Goal: Task Accomplishment & Management: Manage account settings

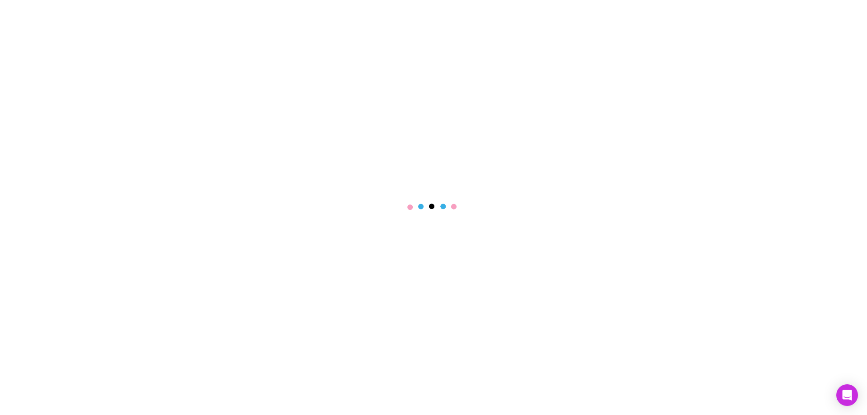
select select "****"
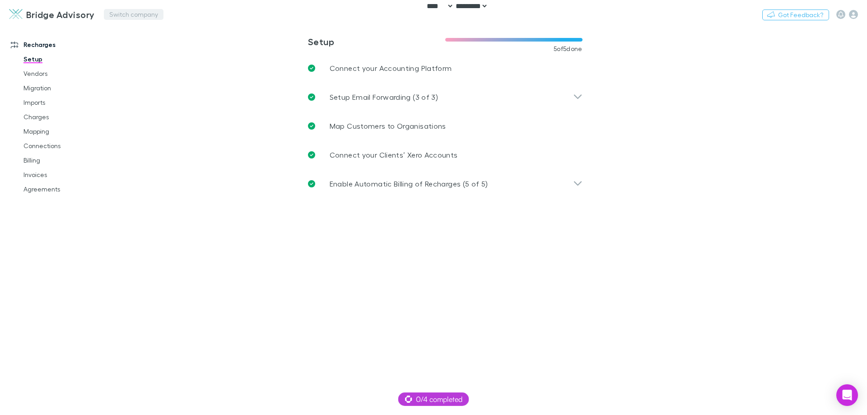
click at [139, 16] on button "Switch company" at bounding box center [134, 14] width 60 height 11
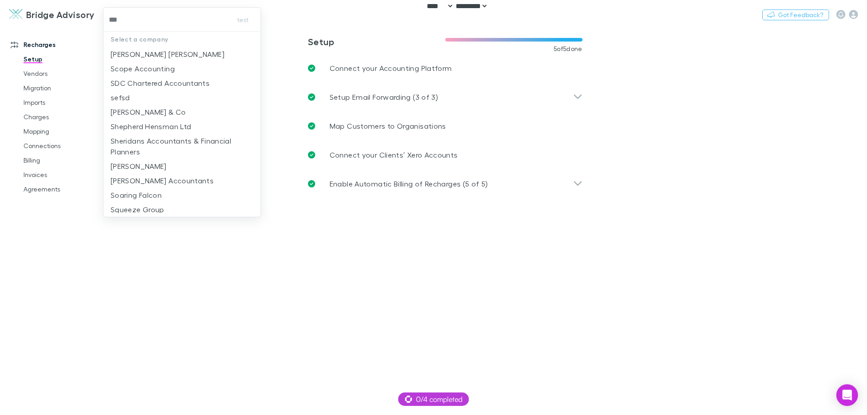
type input "****"
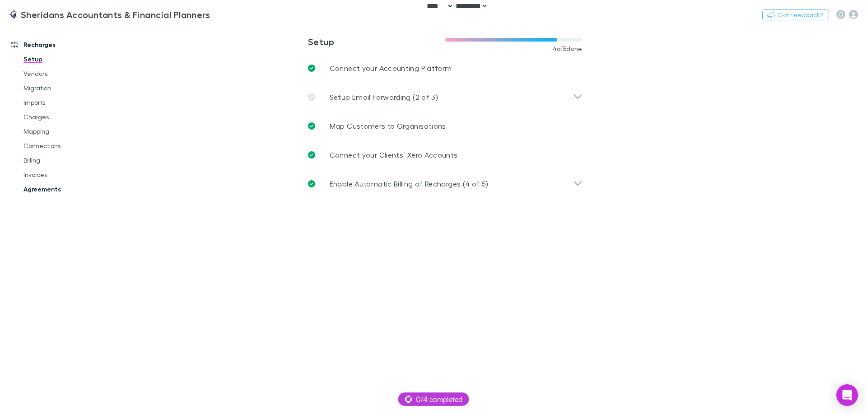
click at [38, 187] on link "Agreements" at bounding box center [67, 189] width 107 height 14
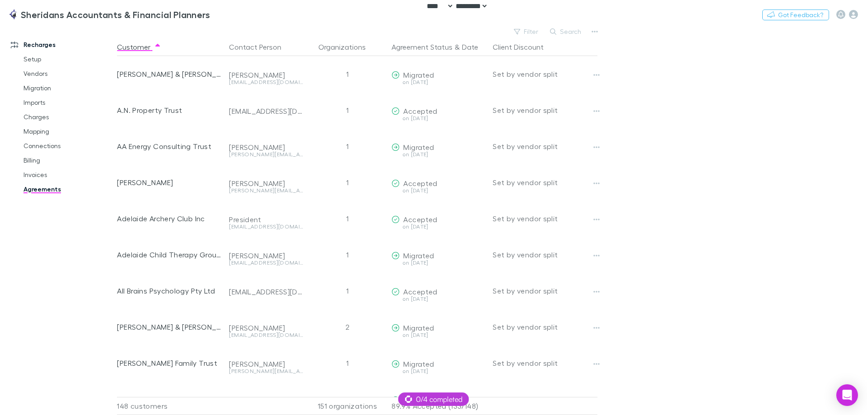
click at [535, 31] on button "Filter" at bounding box center [526, 31] width 34 height 11
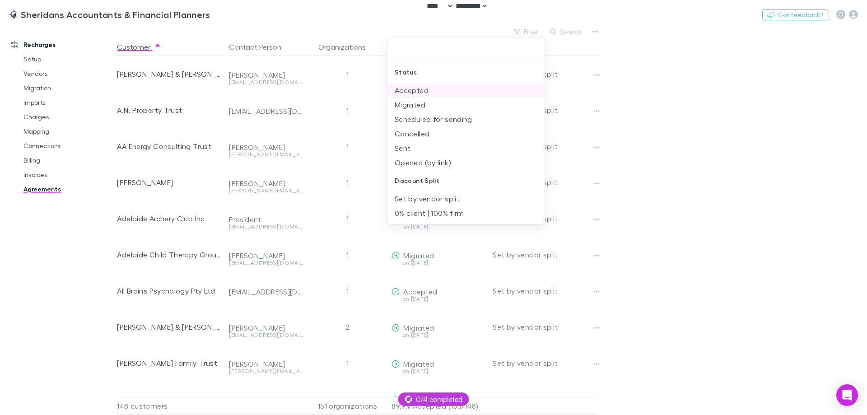
click at [459, 89] on li "Accepted" at bounding box center [465, 90] width 157 height 14
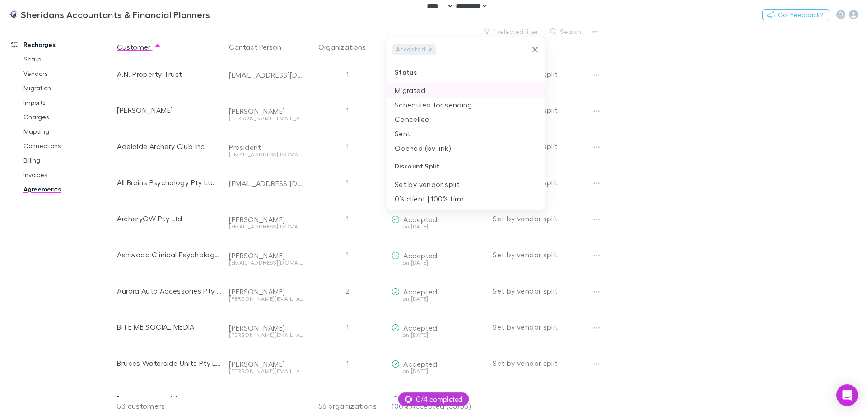
click at [458, 94] on li "Migrated" at bounding box center [465, 90] width 157 height 14
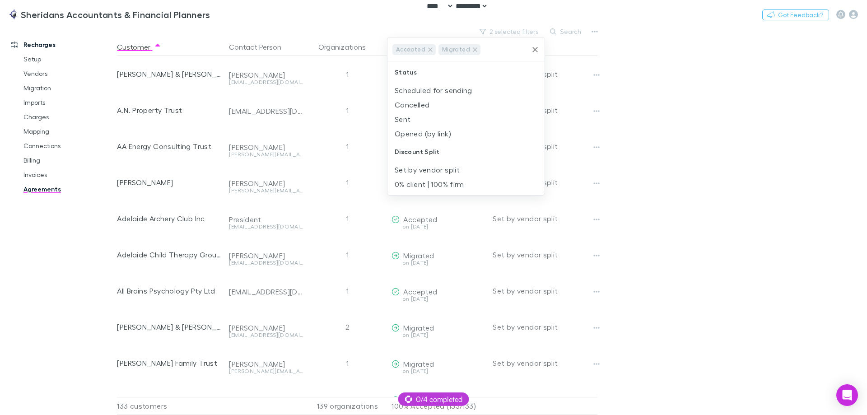
click at [458, 94] on li "Scheduled for sending" at bounding box center [465, 90] width 157 height 14
click at [422, 117] on li "Sent" at bounding box center [465, 118] width 157 height 14
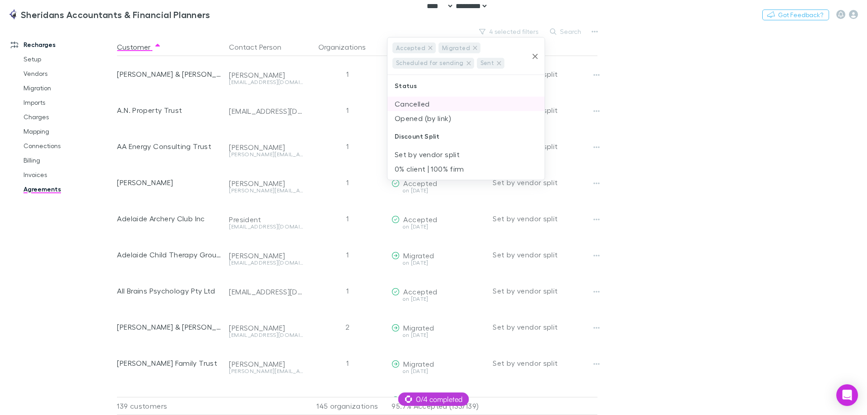
click at [425, 123] on li "Opened (by link)" at bounding box center [465, 118] width 157 height 14
click at [649, 123] on div at bounding box center [433, 207] width 867 height 415
